Goal: Transaction & Acquisition: Obtain resource

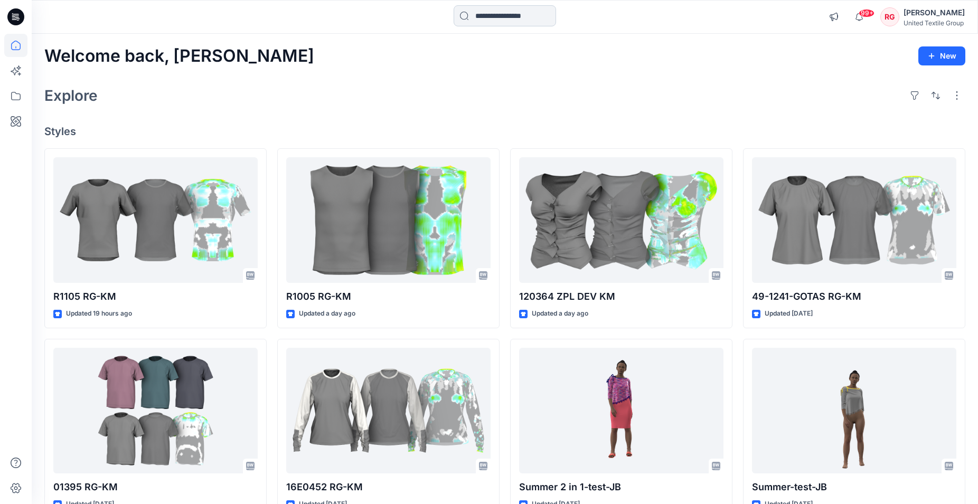
click at [509, 13] on input at bounding box center [504, 15] width 102 height 21
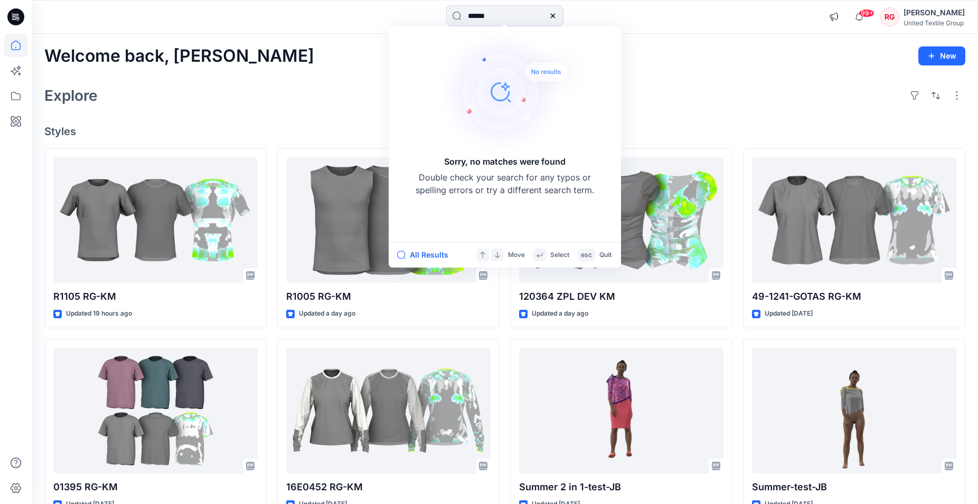
type input "******"
click at [759, 83] on div "Explore" at bounding box center [504, 95] width 920 height 25
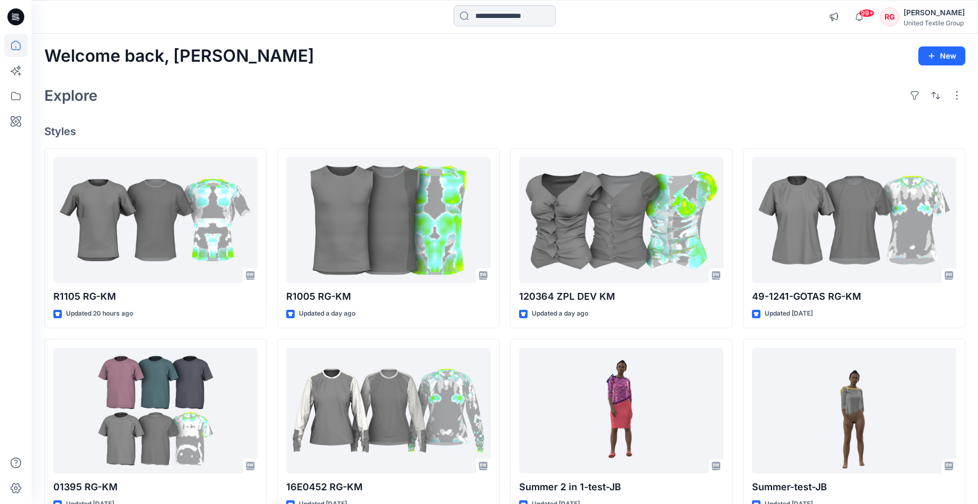
click at [466, 16] on input at bounding box center [504, 15] width 102 height 21
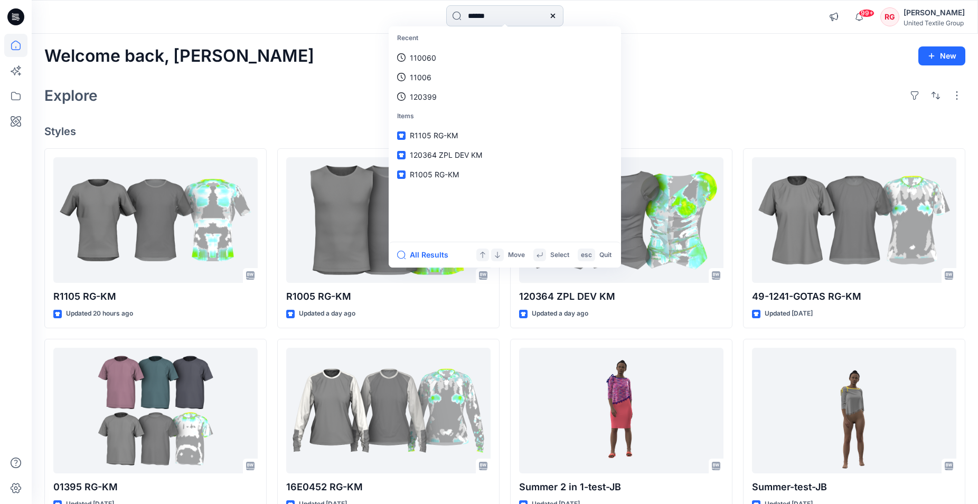
type input "******"
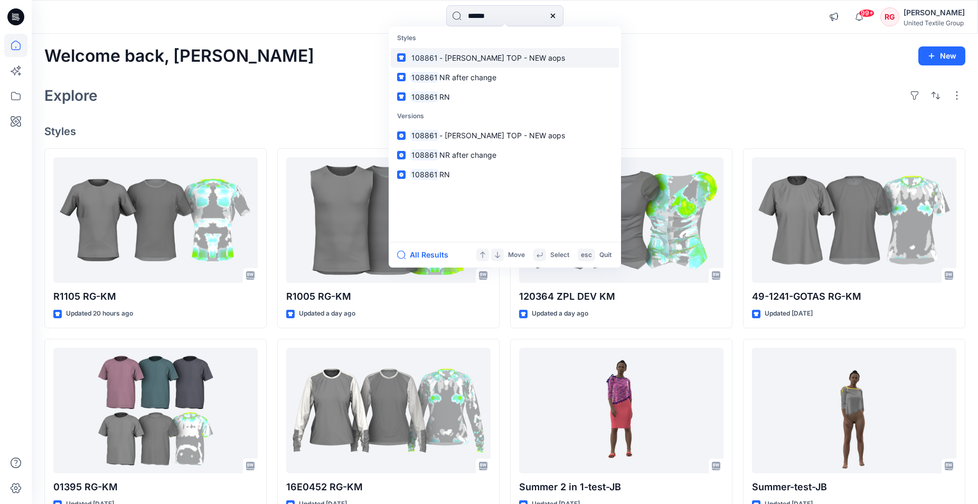
click at [473, 57] on span "- [PERSON_NAME] TOP - NEW aops" at bounding box center [502, 57] width 126 height 9
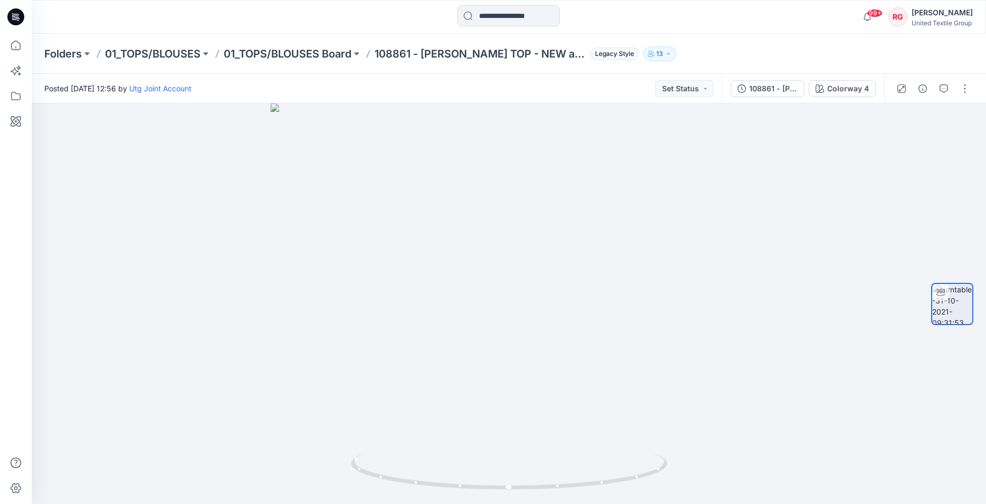
click at [775, 93] on div "108861 - [PERSON_NAME] TOP - NEW aops" at bounding box center [773, 89] width 49 height 12
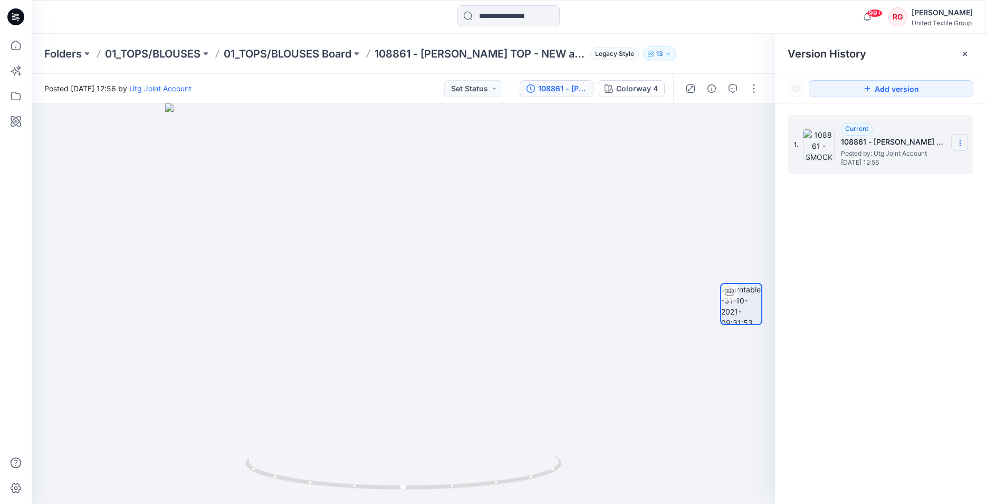
click at [961, 146] on icon at bounding box center [960, 143] width 8 height 8
click at [695, 192] on div at bounding box center [404, 303] width 744 height 401
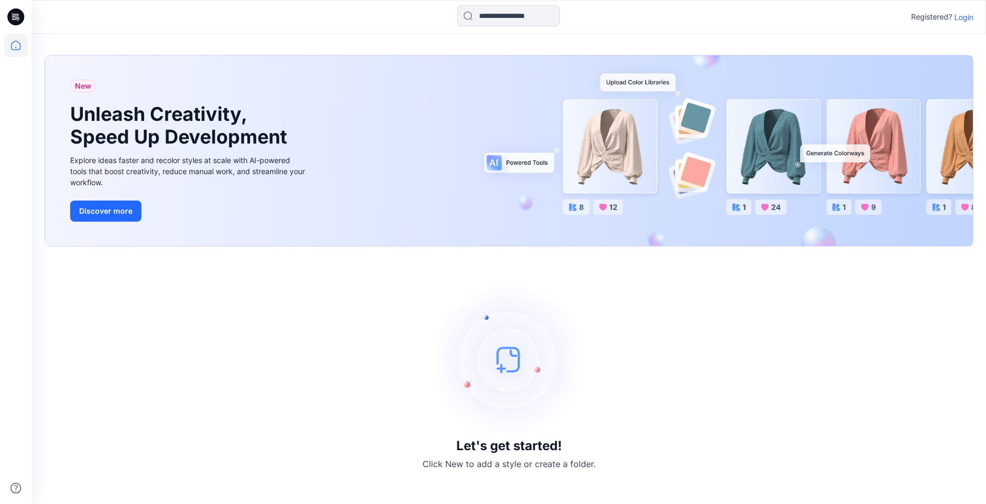
click at [966, 17] on p "Login" at bounding box center [964, 17] width 19 height 11
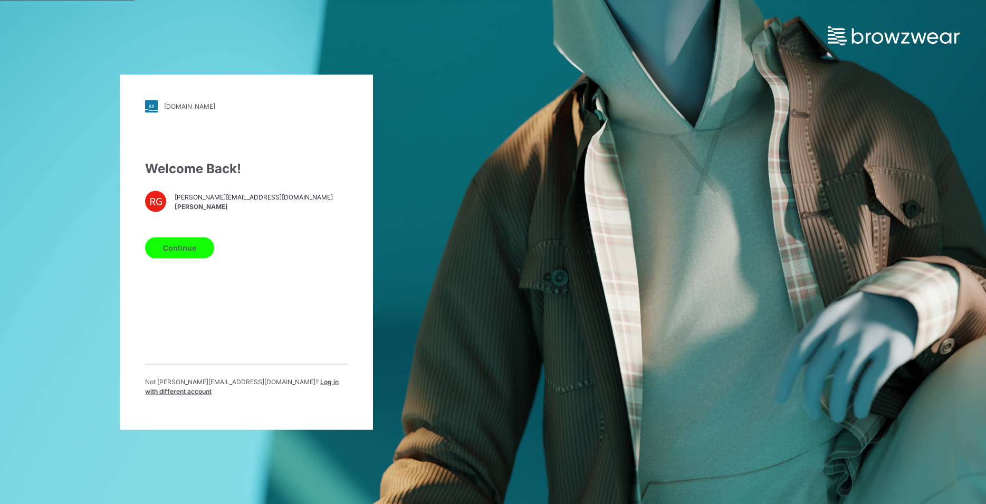
click at [172, 251] on button "Continue" at bounding box center [179, 247] width 69 height 21
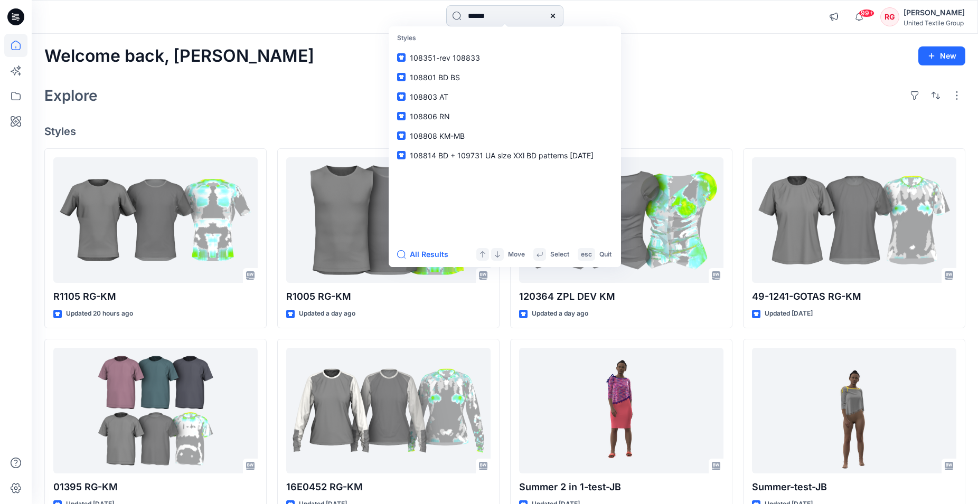
type input "******"
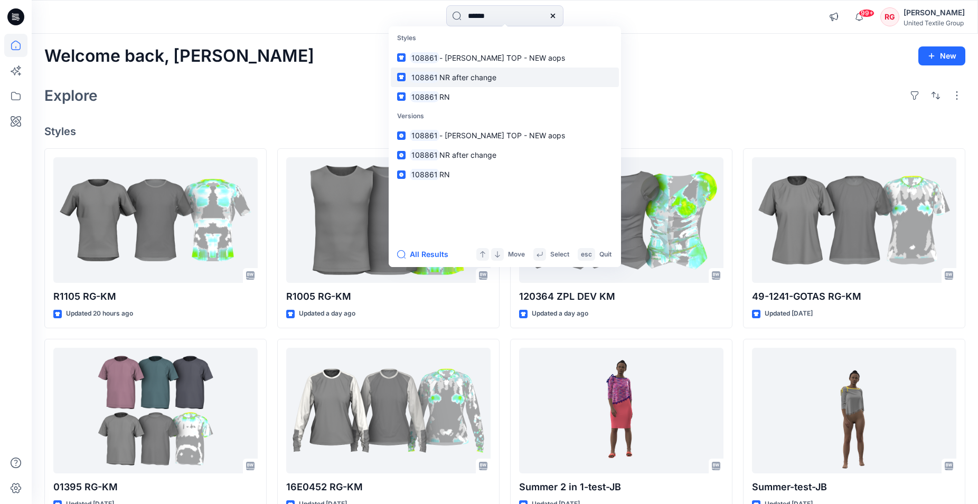
click at [491, 78] on span "NR after change" at bounding box center [467, 77] width 57 height 9
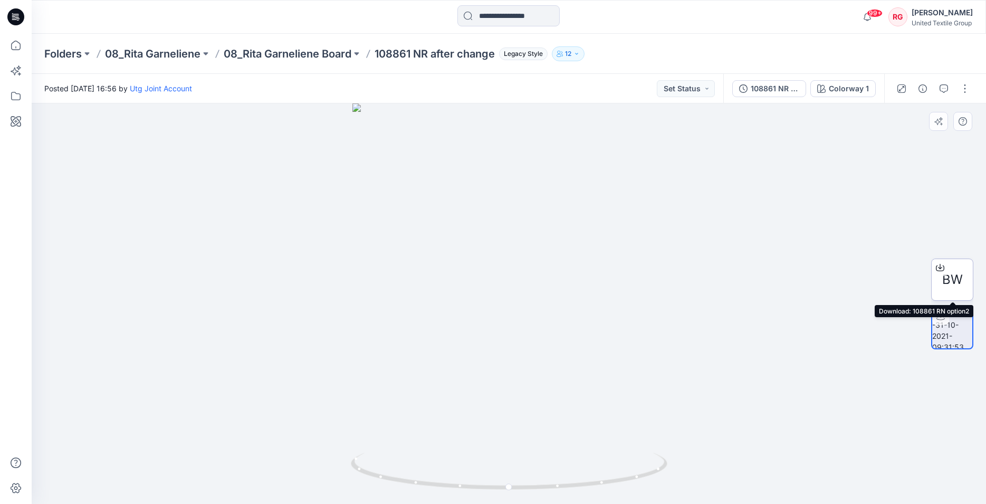
click at [951, 281] on span "BW" at bounding box center [953, 279] width 21 height 19
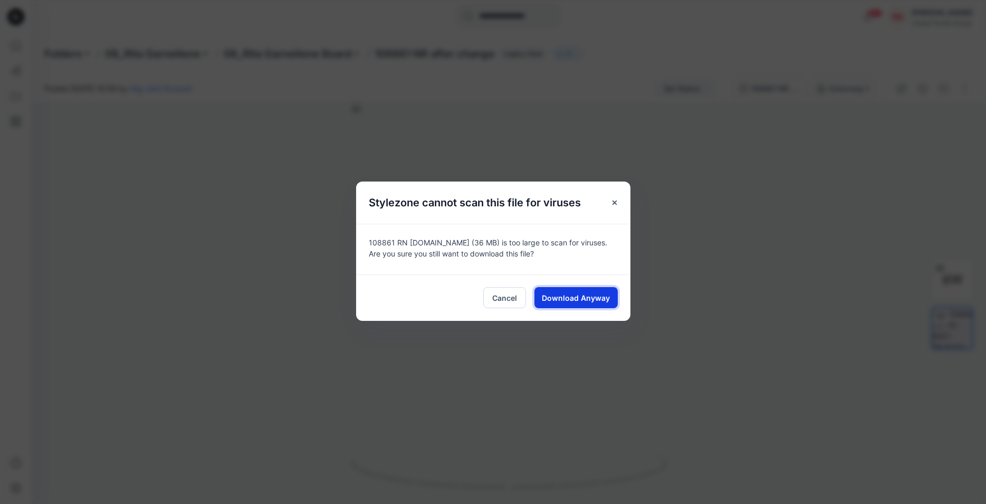
click at [563, 302] on span "Download Anyway" at bounding box center [576, 297] width 68 height 11
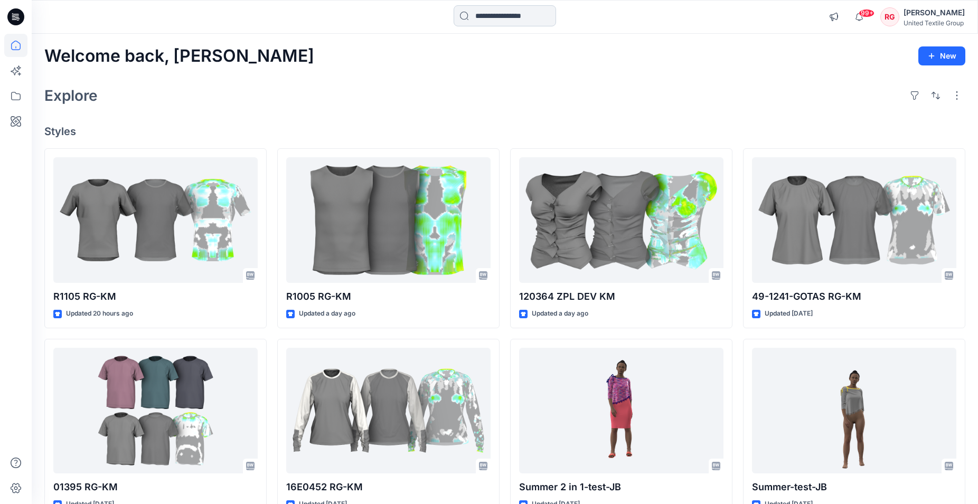
click at [529, 10] on input at bounding box center [504, 15] width 102 height 21
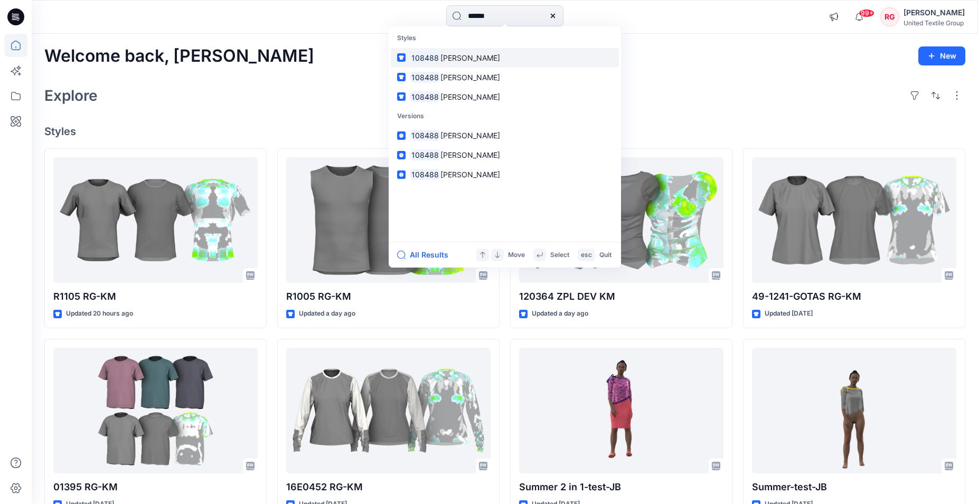
type input "******"
click at [484, 57] on span "DEBBIE size M" at bounding box center [470, 57] width 60 height 9
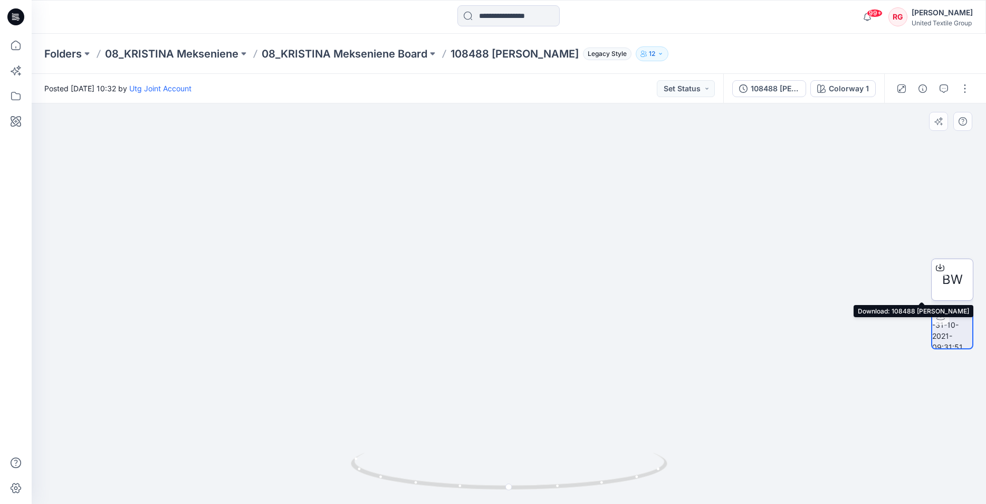
click at [947, 277] on span "BW" at bounding box center [953, 279] width 21 height 19
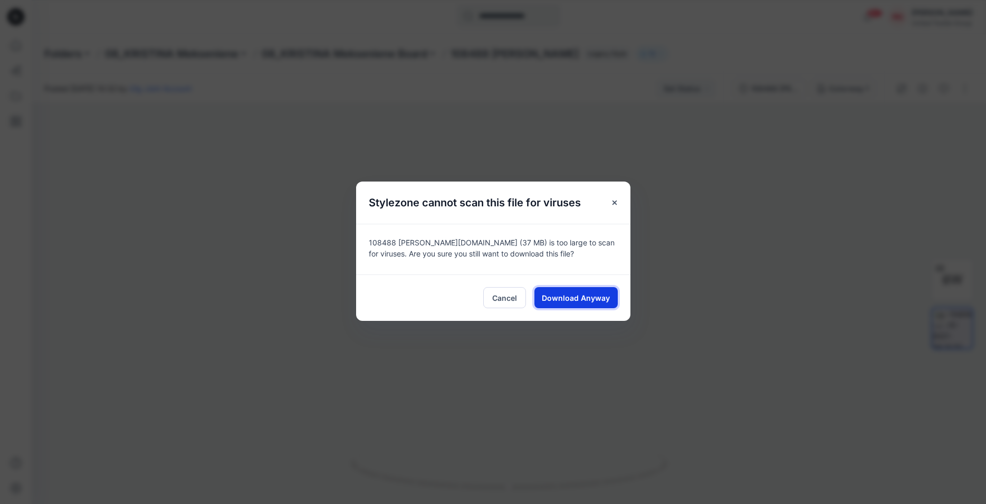
click at [578, 301] on span "Download Anyway" at bounding box center [576, 297] width 68 height 11
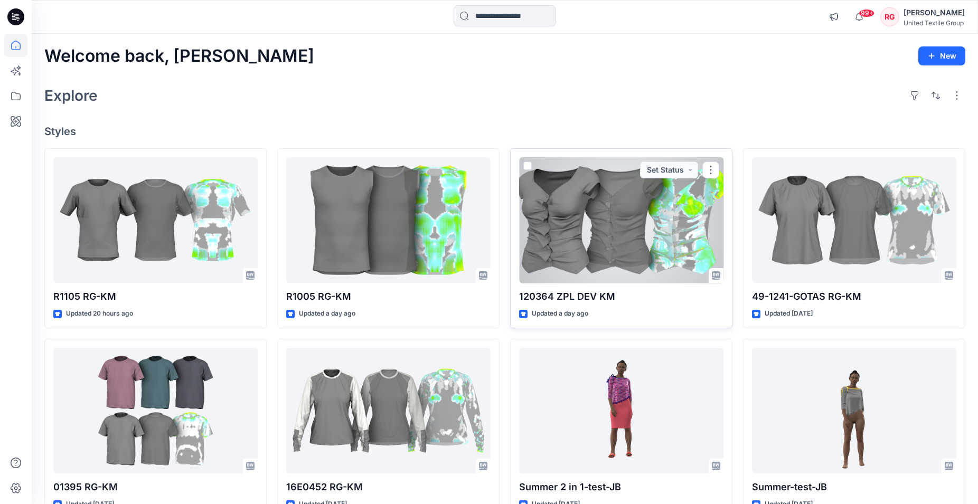
click at [623, 229] on div at bounding box center [621, 220] width 204 height 126
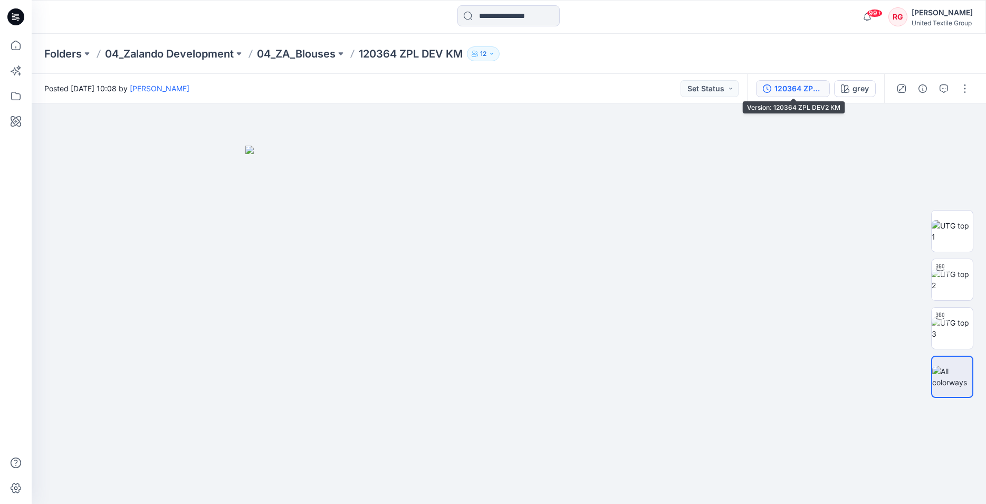
click at [806, 87] on div "120364 ZPL DEV2 KM" at bounding box center [799, 89] width 49 height 12
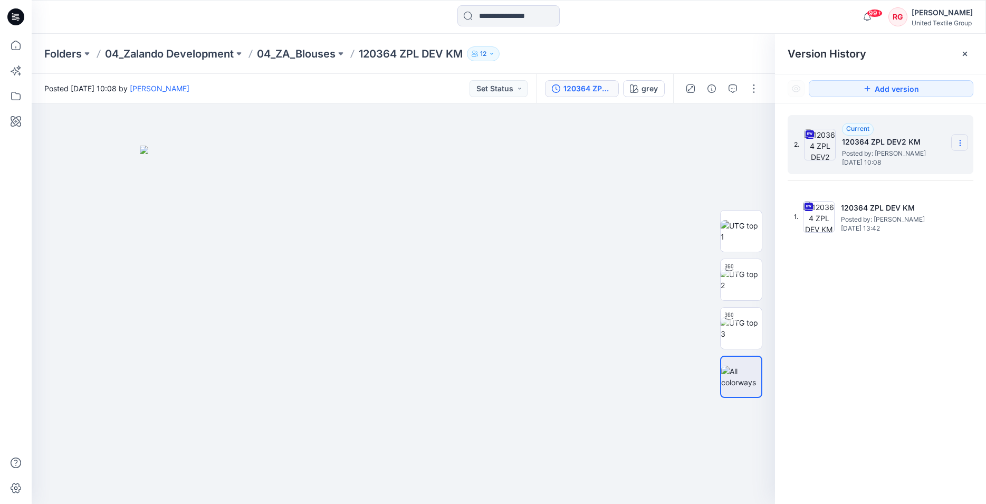
click at [963, 140] on icon at bounding box center [960, 143] width 8 height 8
click at [913, 164] on span "Download Source BW File" at bounding box center [907, 163] width 88 height 13
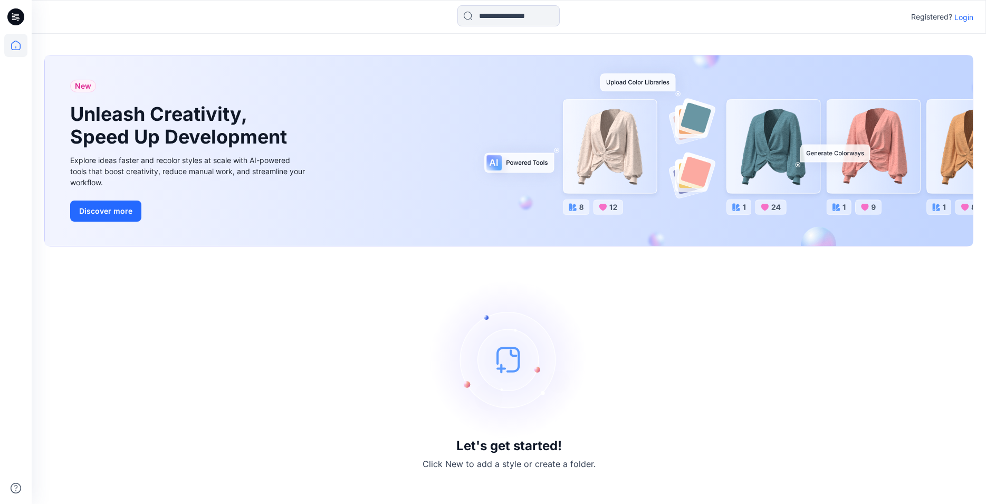
click at [962, 16] on p "Login" at bounding box center [964, 17] width 19 height 11
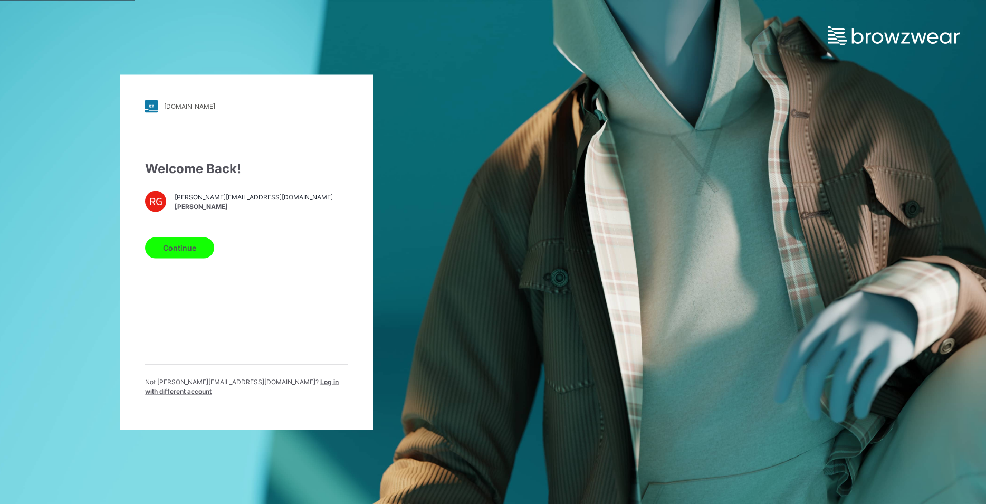
click at [195, 252] on button "Continue" at bounding box center [179, 247] width 69 height 21
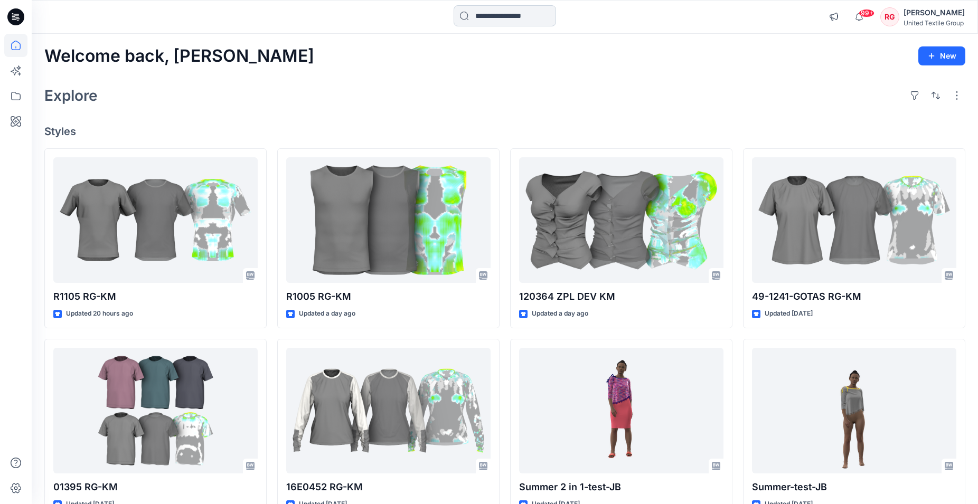
click at [503, 21] on input at bounding box center [504, 15] width 102 height 21
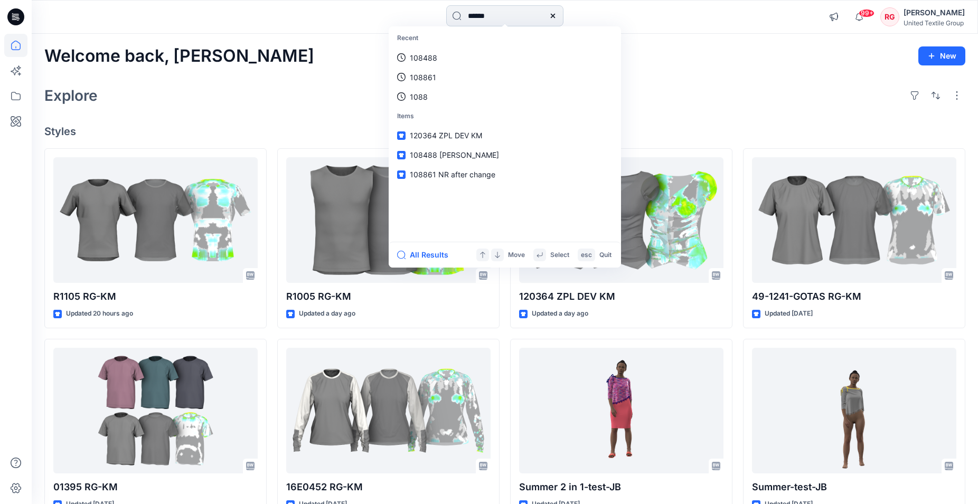
type input "******"
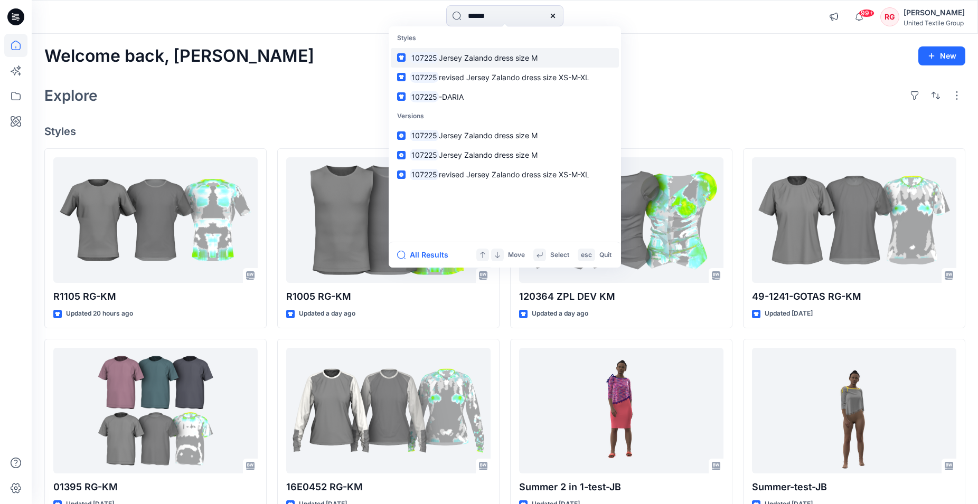
click at [487, 59] on span "Jersey Zalando dress size M" at bounding box center [488, 57] width 99 height 9
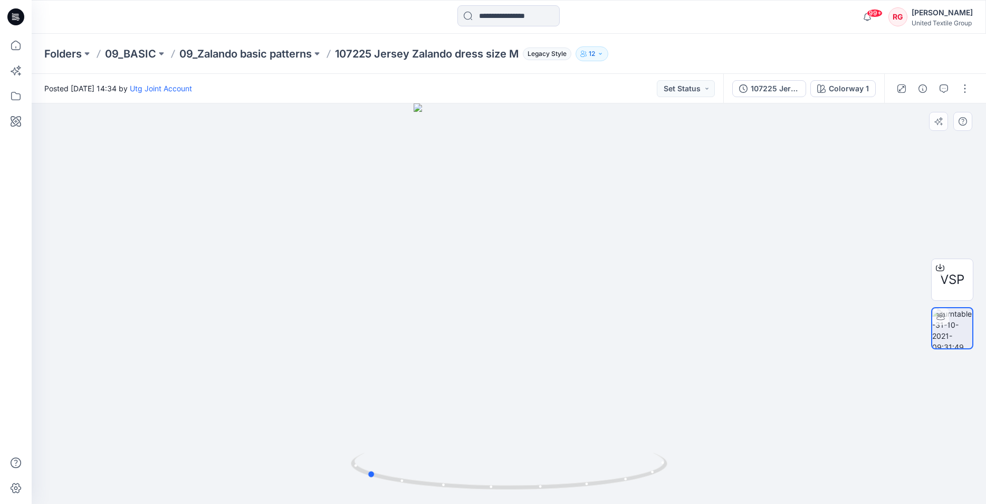
drag, startPoint x: 511, startPoint y: 490, endPoint x: 685, endPoint y: 476, distance: 174.7
click at [685, 476] on div at bounding box center [509, 303] width 955 height 401
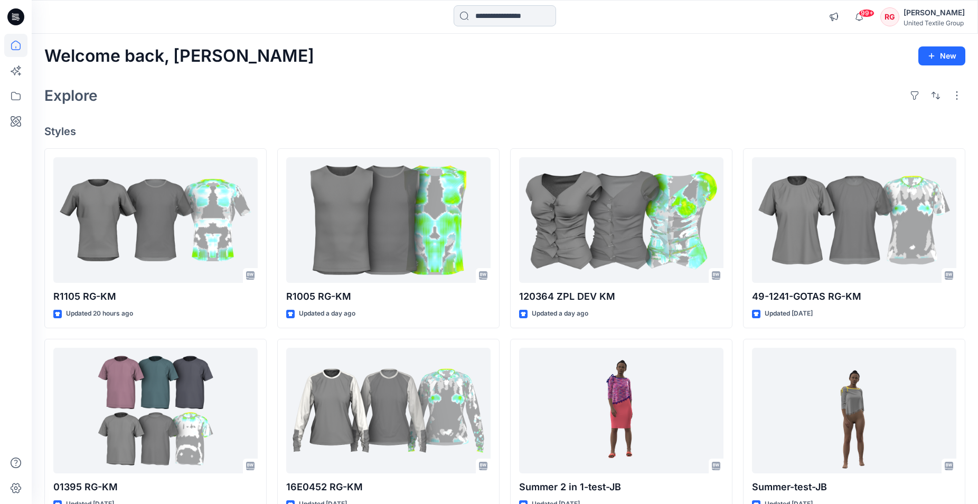
click at [477, 12] on input at bounding box center [504, 15] width 102 height 21
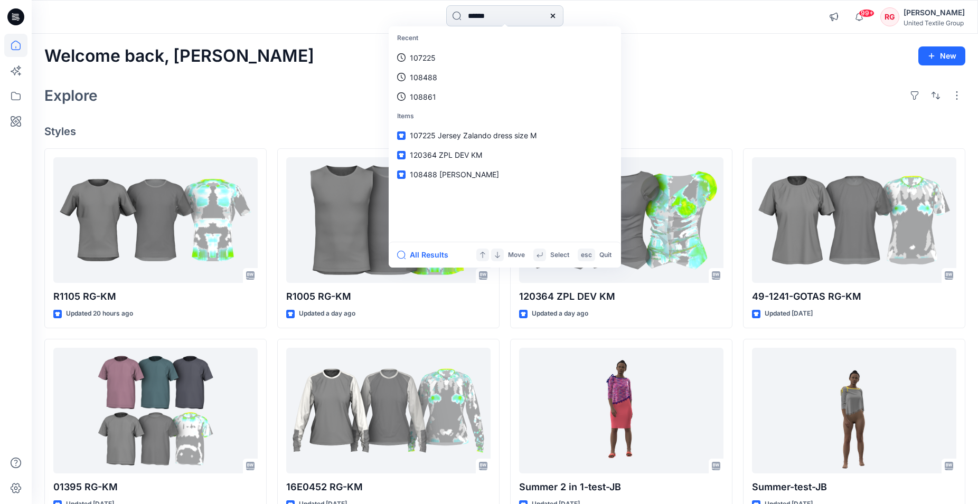
type input "******"
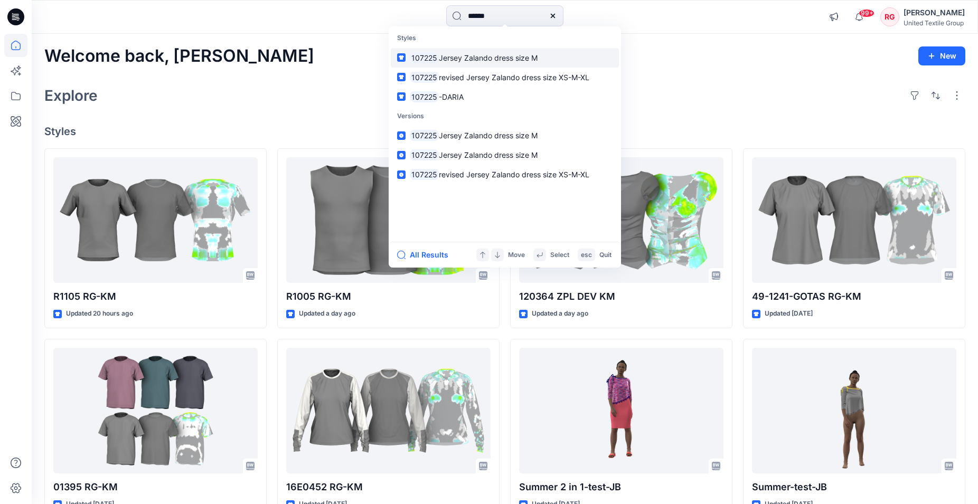
click at [488, 57] on span "Jersey Zalando dress size M" at bounding box center [488, 57] width 99 height 9
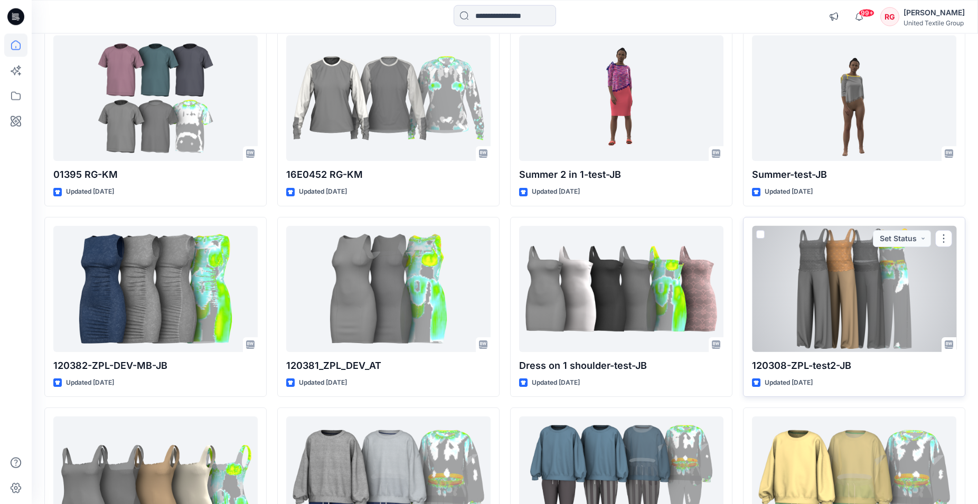
scroll to position [364, 0]
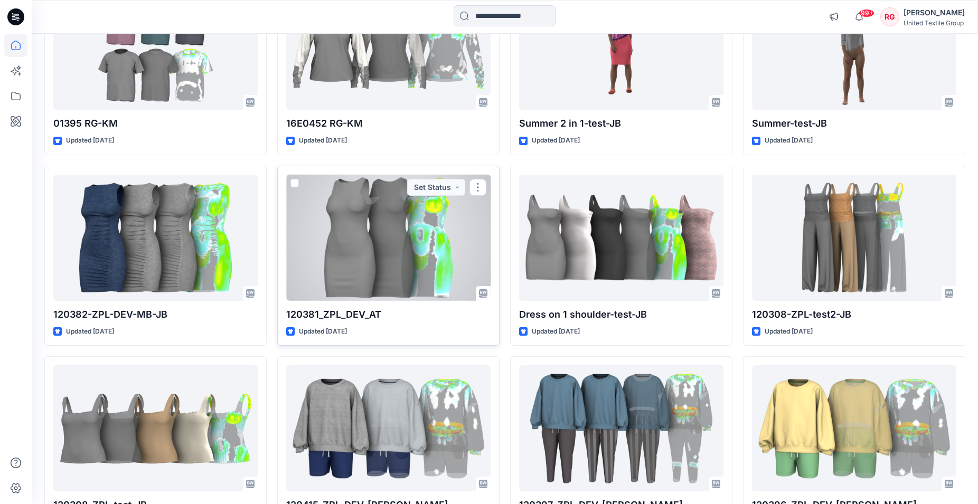
click at [402, 255] on div at bounding box center [388, 238] width 204 height 126
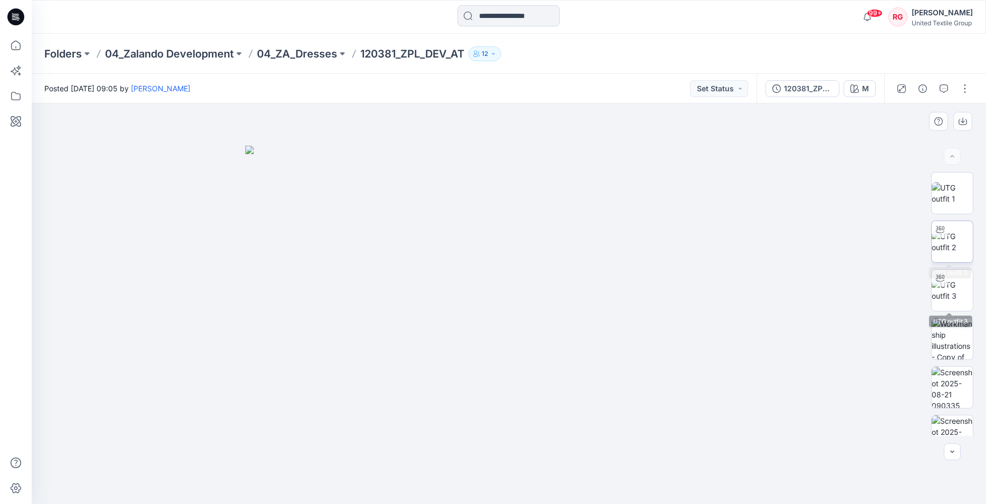
click at [951, 241] on img at bounding box center [952, 242] width 41 height 22
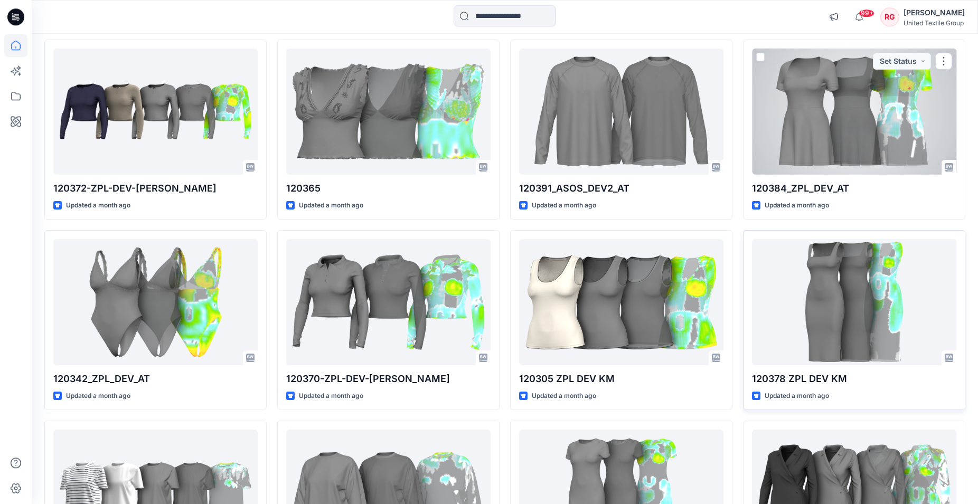
scroll to position [2813, 0]
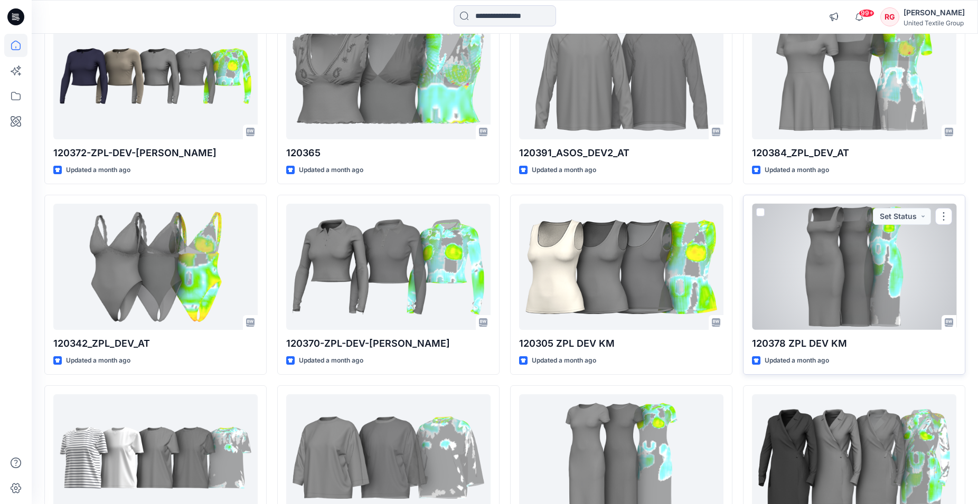
click at [858, 253] on div at bounding box center [854, 267] width 204 height 126
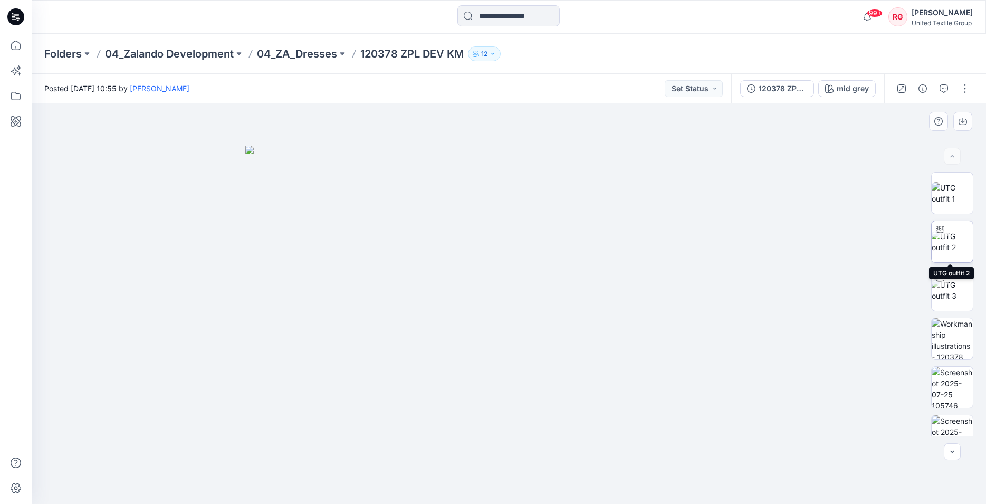
click at [959, 240] on img at bounding box center [952, 242] width 41 height 22
drag, startPoint x: 510, startPoint y: 489, endPoint x: 689, endPoint y: 471, distance: 180.3
click at [689, 471] on div at bounding box center [509, 303] width 955 height 401
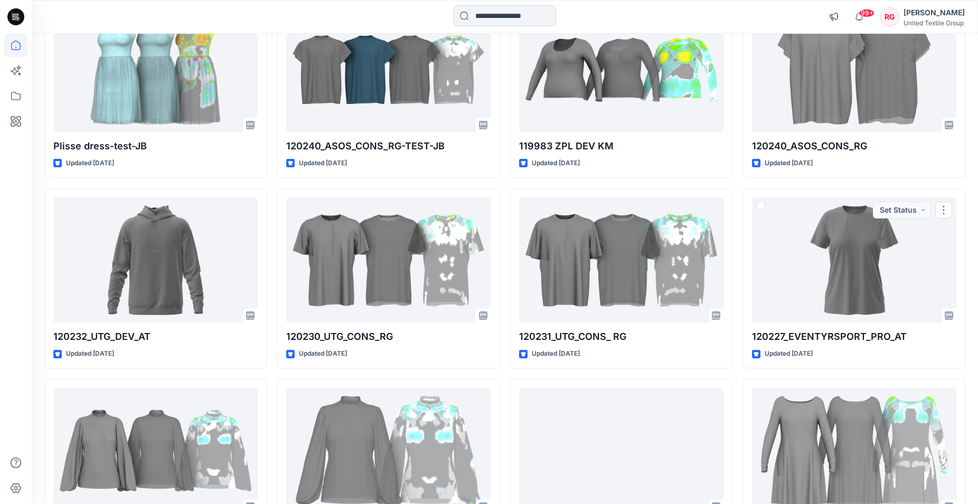
scroll to position [9105, 0]
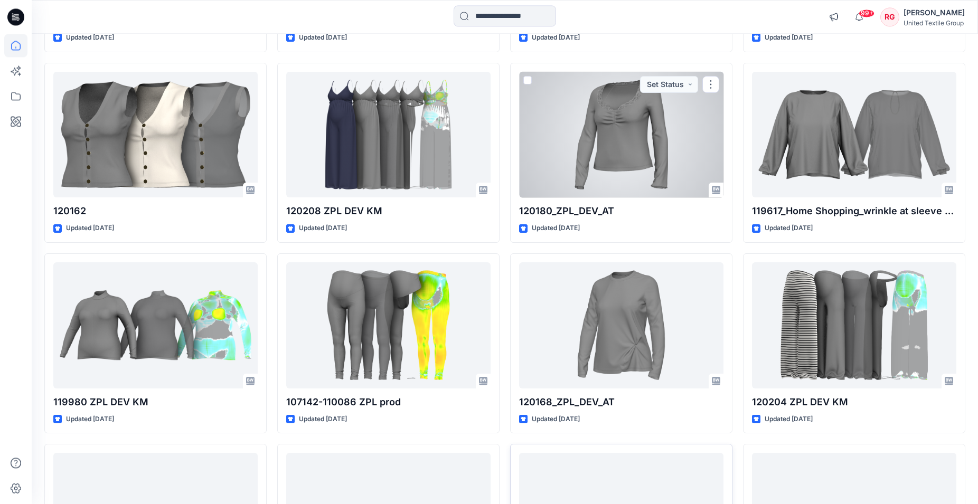
scroll to position [10929, 0]
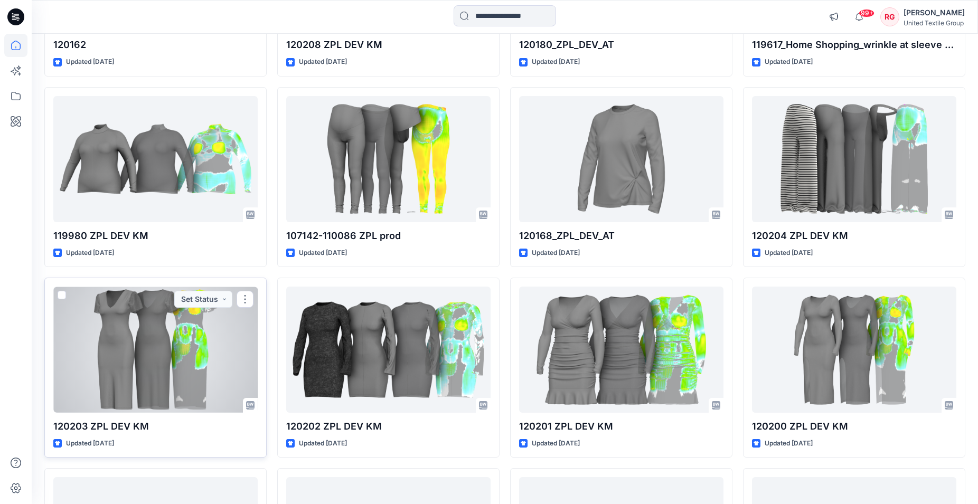
click at [174, 344] on div at bounding box center [155, 350] width 204 height 126
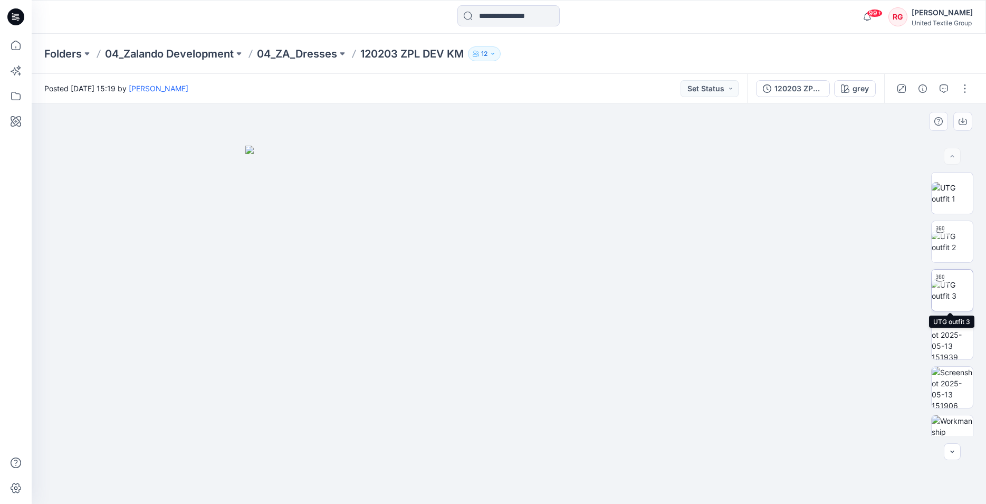
click at [951, 283] on img at bounding box center [952, 290] width 41 height 22
click at [948, 339] on img at bounding box center [952, 338] width 41 height 41
click at [799, 82] on button "120203 ZPL DEV KM" at bounding box center [793, 88] width 74 height 17
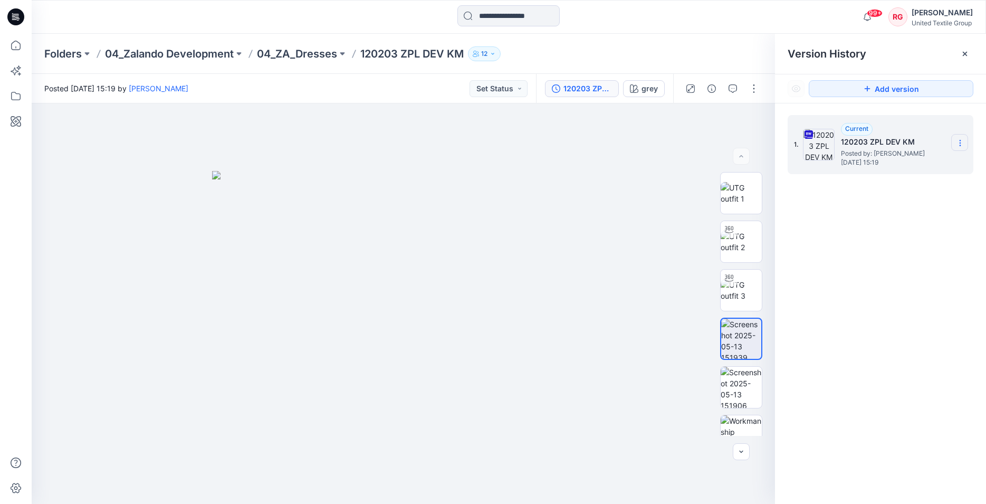
click at [962, 146] on icon at bounding box center [960, 143] width 8 height 8
click at [923, 163] on span "Download Source BW File" at bounding box center [907, 163] width 88 height 13
click at [861, 335] on div "1. Current 120203 ZPL DEV KM Posted by: Kristina Mekseniene Tuesday, May 13, 20…" at bounding box center [880, 311] width 211 height 416
click at [468, 471] on div at bounding box center [404, 303] width 744 height 401
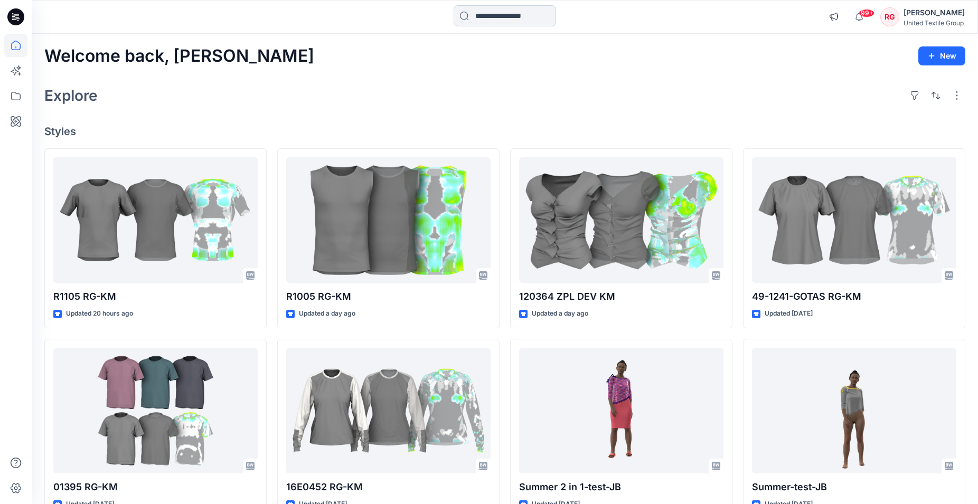
click at [462, 14] on input at bounding box center [504, 15] width 102 height 21
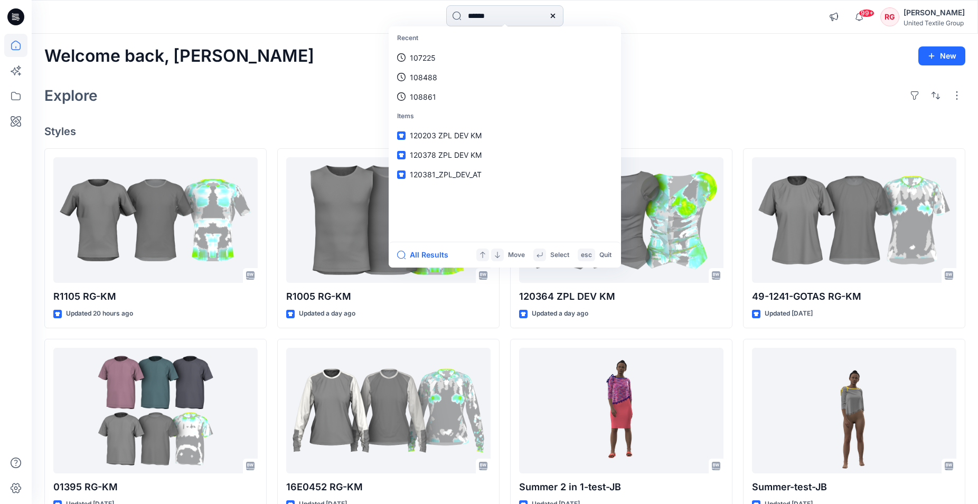
type input "******"
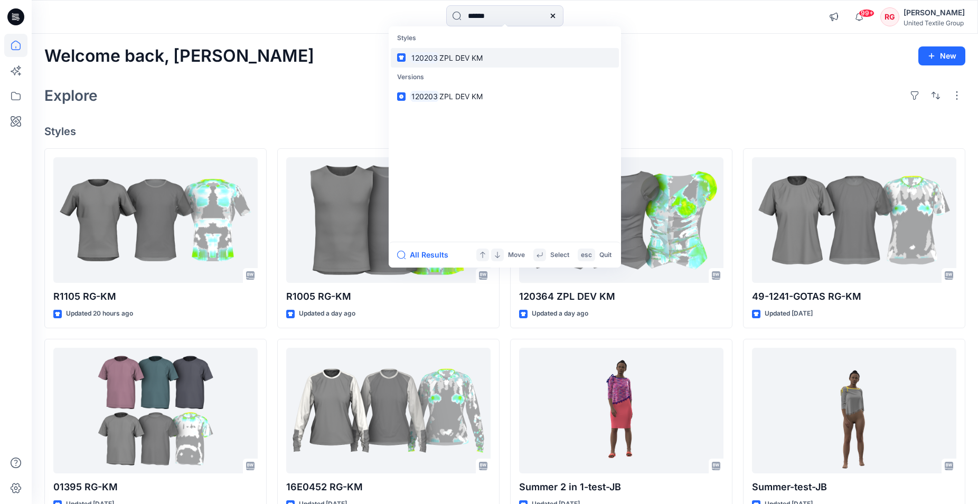
click at [458, 59] on span "ZPL DEV KM" at bounding box center [460, 57] width 43 height 9
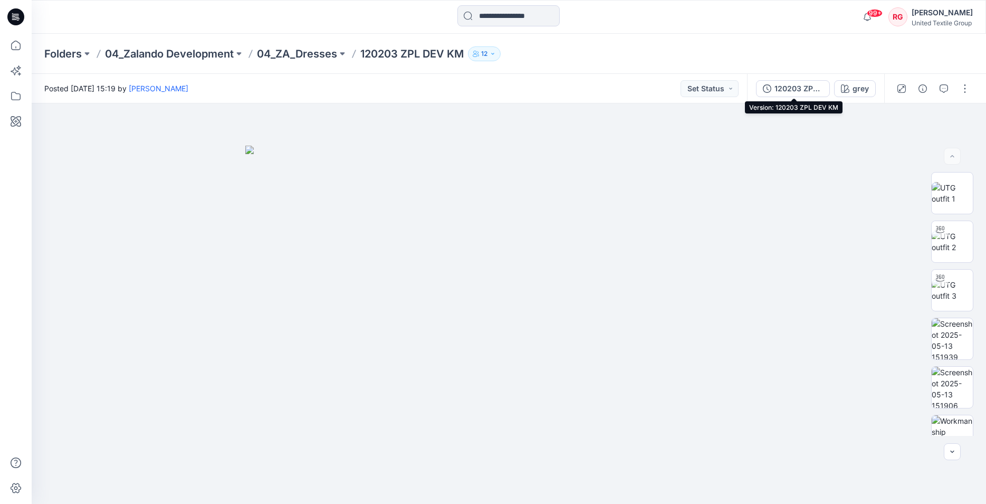
click at [800, 89] on div "120203 ZPL DEV KM" at bounding box center [799, 89] width 49 height 12
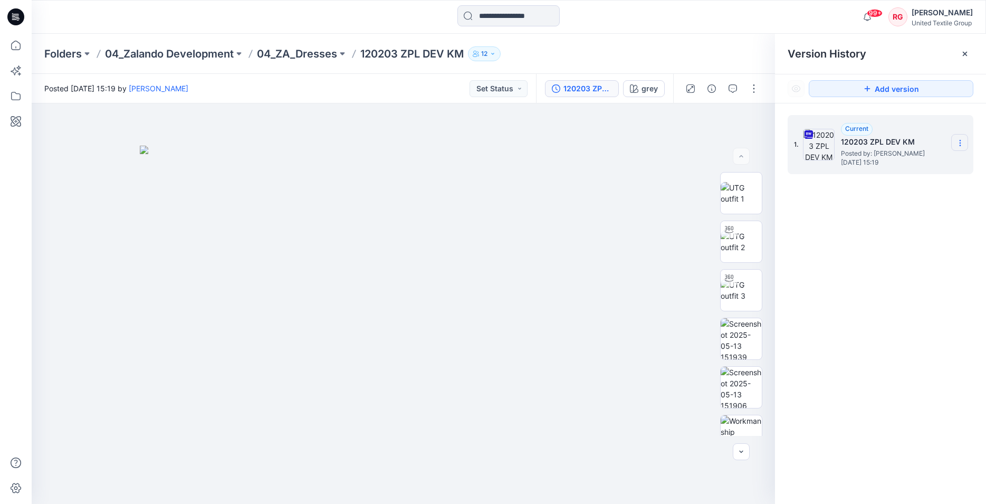
click at [959, 143] on icon at bounding box center [960, 143] width 8 height 8
click at [912, 162] on span "Download Source BW File" at bounding box center [907, 163] width 88 height 13
drag, startPoint x: 582, startPoint y: 257, endPoint x: 586, endPoint y: 243, distance: 13.9
click at [584, 255] on img at bounding box center [404, 325] width 528 height 359
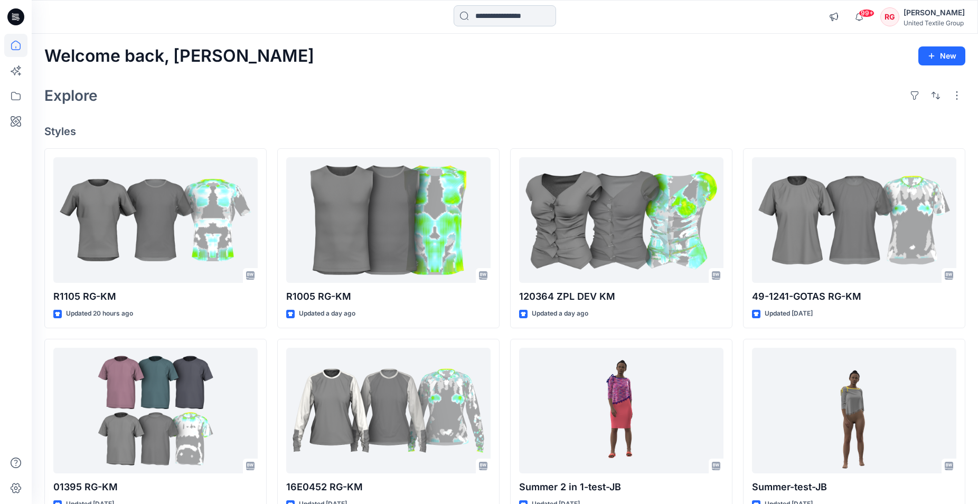
click at [520, 20] on input at bounding box center [504, 15] width 102 height 21
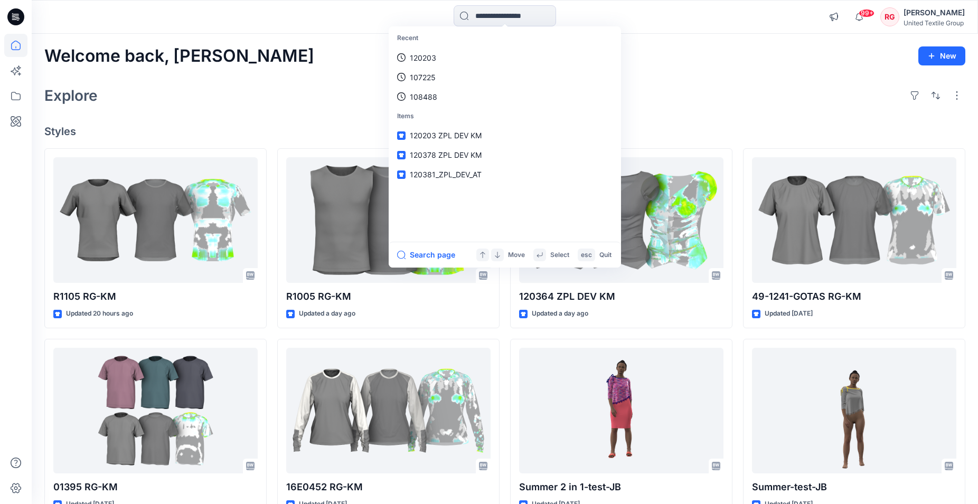
drag, startPoint x: 706, startPoint y: 63, endPoint x: 655, endPoint y: 58, distance: 51.4
click at [706, 62] on div "Welcome back, [PERSON_NAME]" at bounding box center [504, 56] width 920 height 20
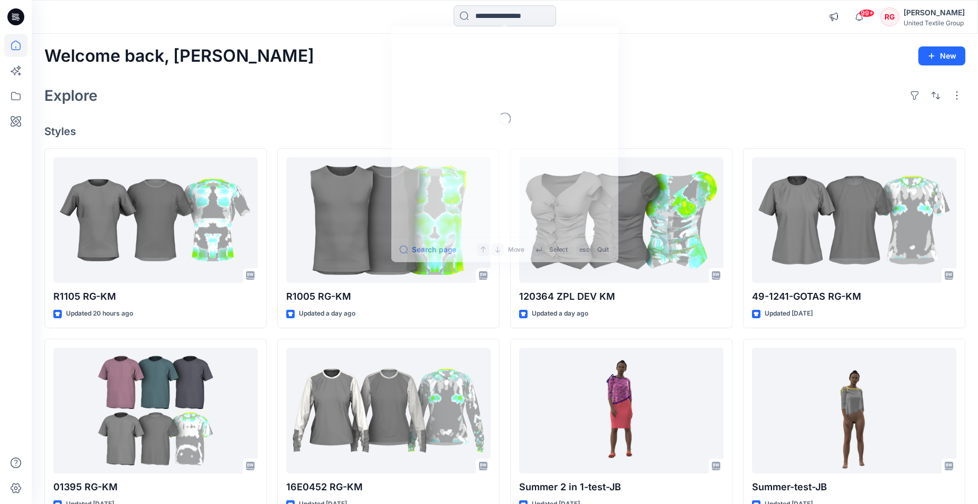
click at [527, 17] on input at bounding box center [504, 15] width 102 height 21
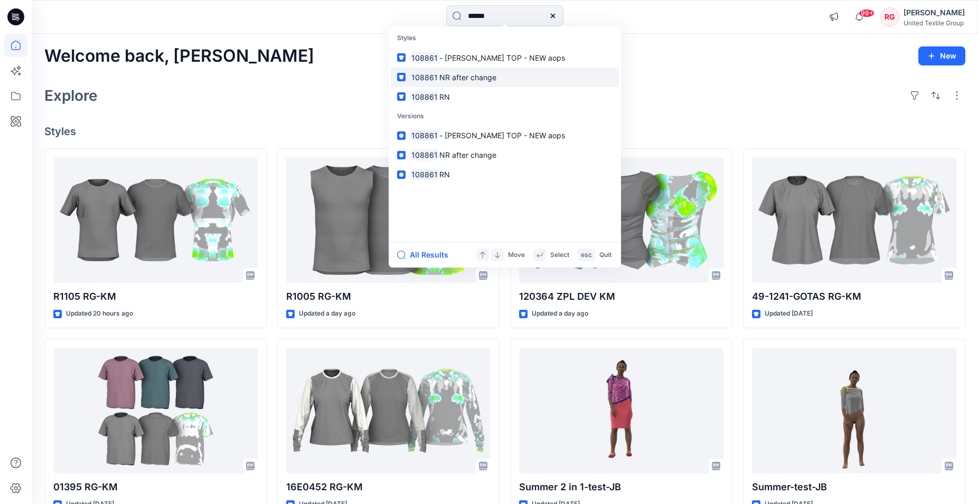
type input "******"
click at [477, 78] on span "NR after change" at bounding box center [467, 77] width 57 height 9
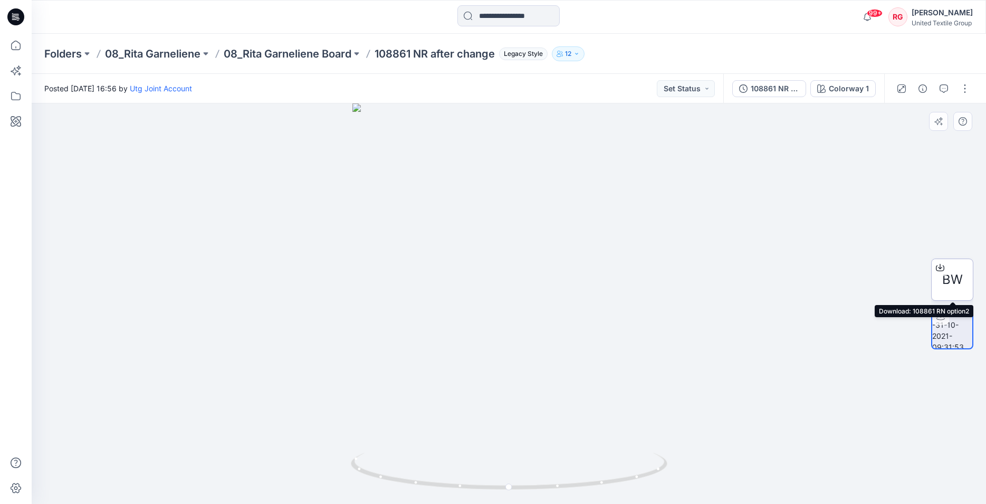
click at [952, 280] on span "BW" at bounding box center [953, 279] width 21 height 19
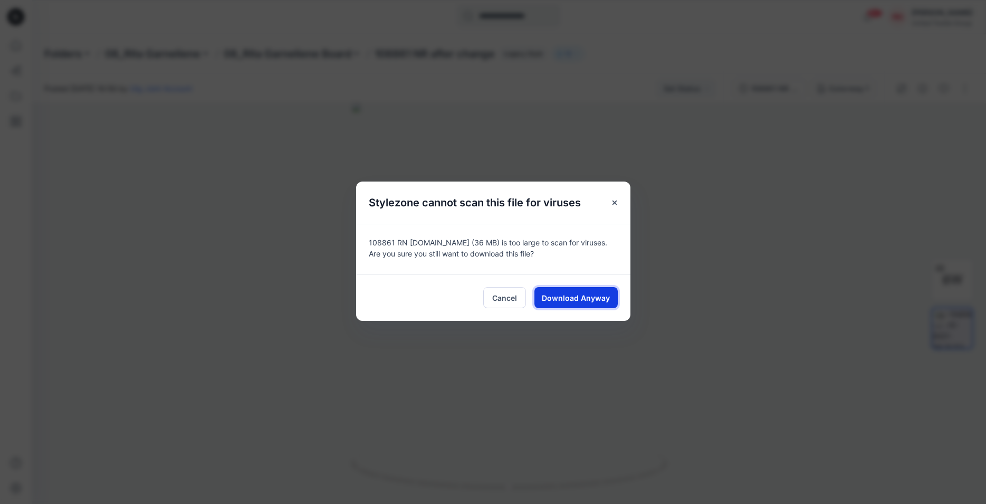
click at [575, 301] on span "Download Anyway" at bounding box center [576, 297] width 68 height 11
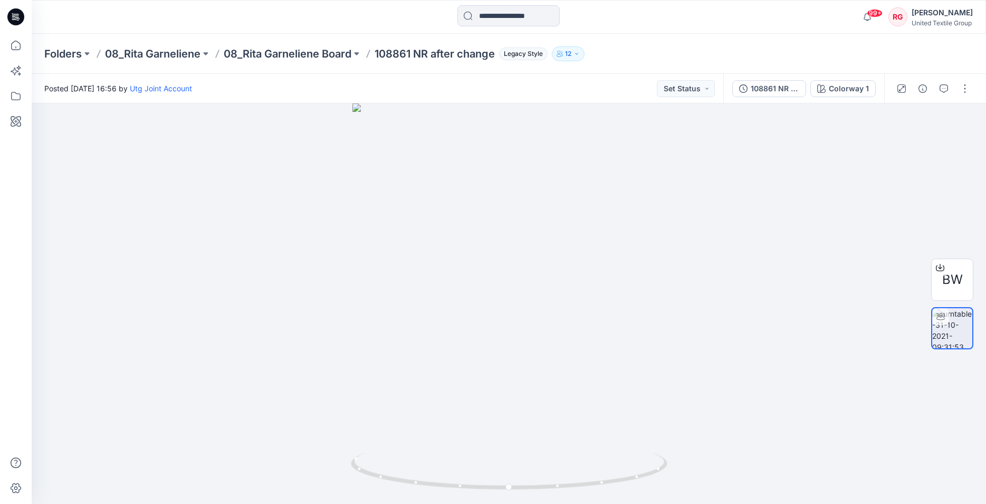
click at [738, 17] on div at bounding box center [508, 16] width 477 height 23
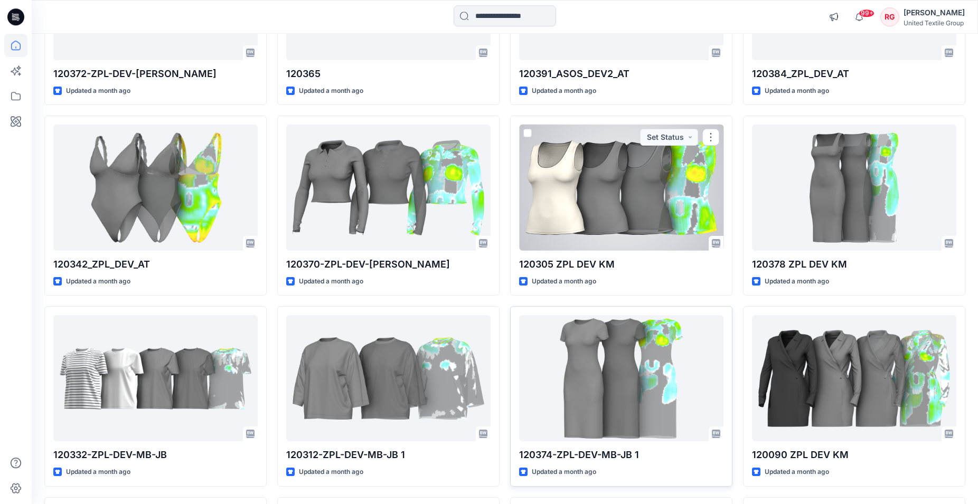
scroll to position [3029, 0]
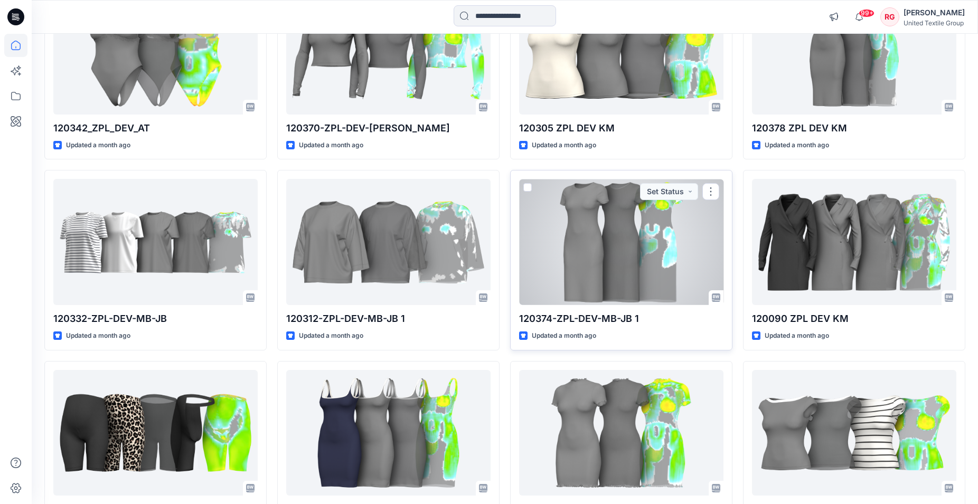
click at [618, 248] on div at bounding box center [621, 242] width 204 height 126
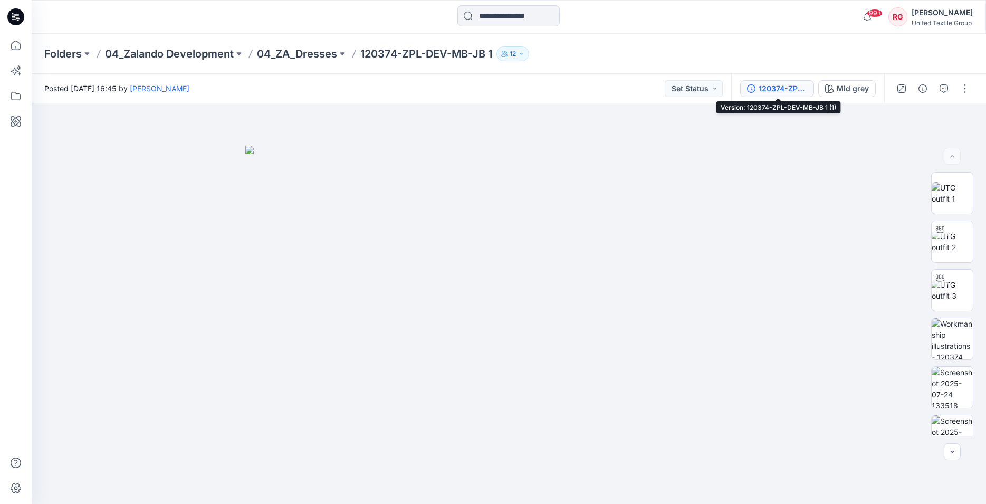
click at [784, 86] on div "120374-ZPL-DEV-MB-JB 1 (1)" at bounding box center [783, 89] width 49 height 12
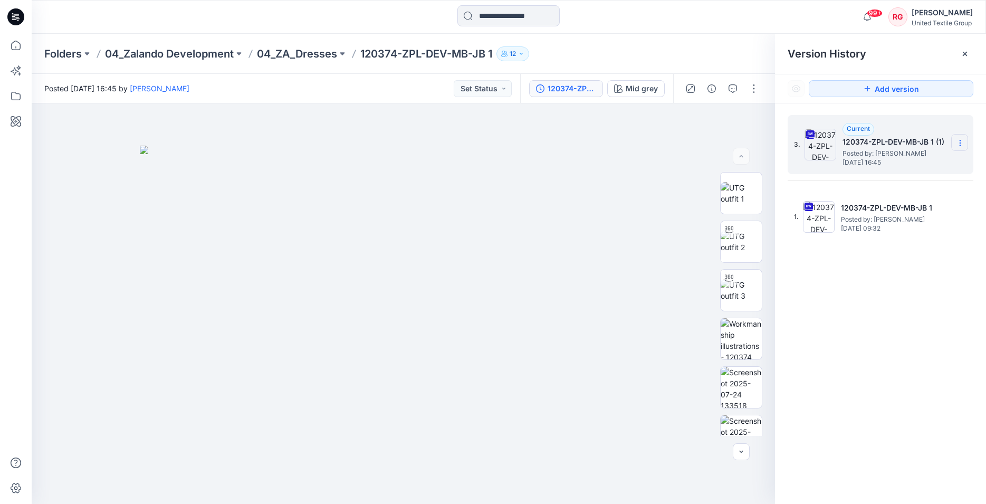
click at [960, 143] on icon at bounding box center [960, 143] width 8 height 8
click at [907, 166] on span "Download Source BW File" at bounding box center [907, 163] width 88 height 13
